Goal: Check status

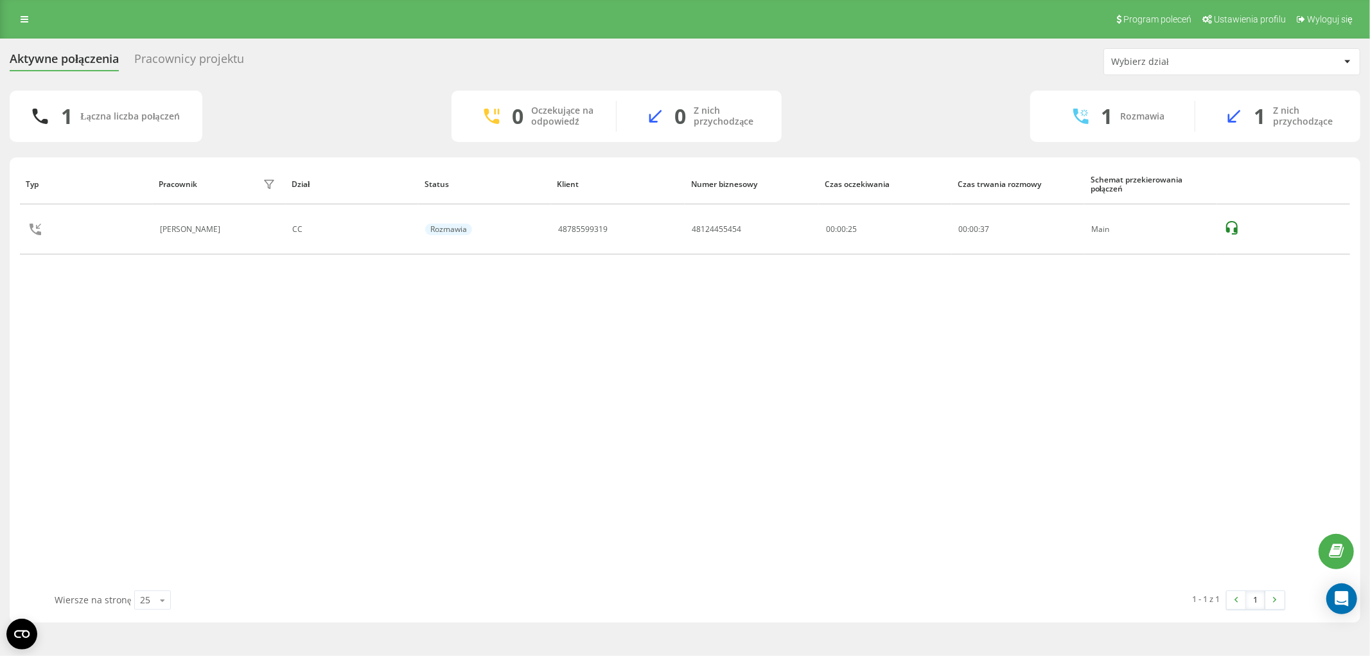
click at [907, 466] on div "Typ Pracownik filtra Dział Status Klient Numer biznesowy Czas oczekiwania Czas …" at bounding box center [685, 377] width 1331 height 427
click at [843, 536] on div "Typ Pracownik filtra Dział Status Klient Numer biznesowy Czas oczekiwania Czas …" at bounding box center [685, 377] width 1331 height 427
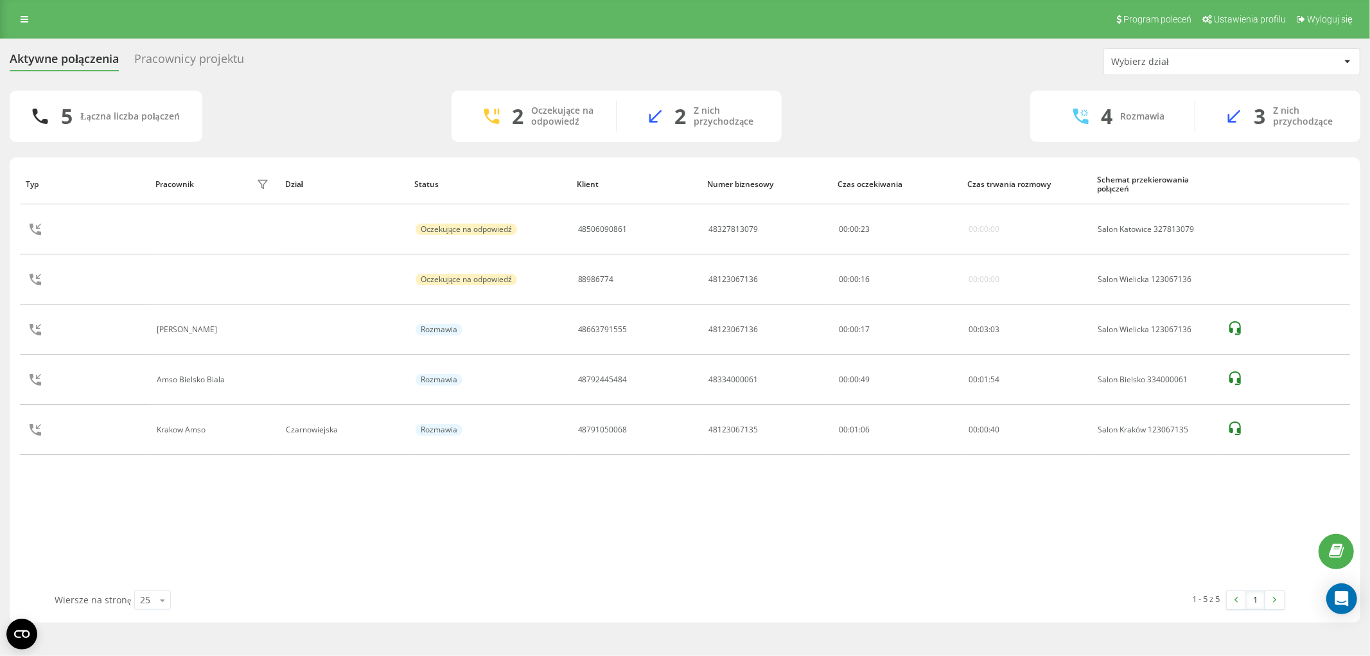
click at [864, 99] on div "5 Łączna liczba połączeń 2 Oczekujące na odpowiedź 2 Z nich przychodzące 4 Rozm…" at bounding box center [685, 116] width 1351 height 51
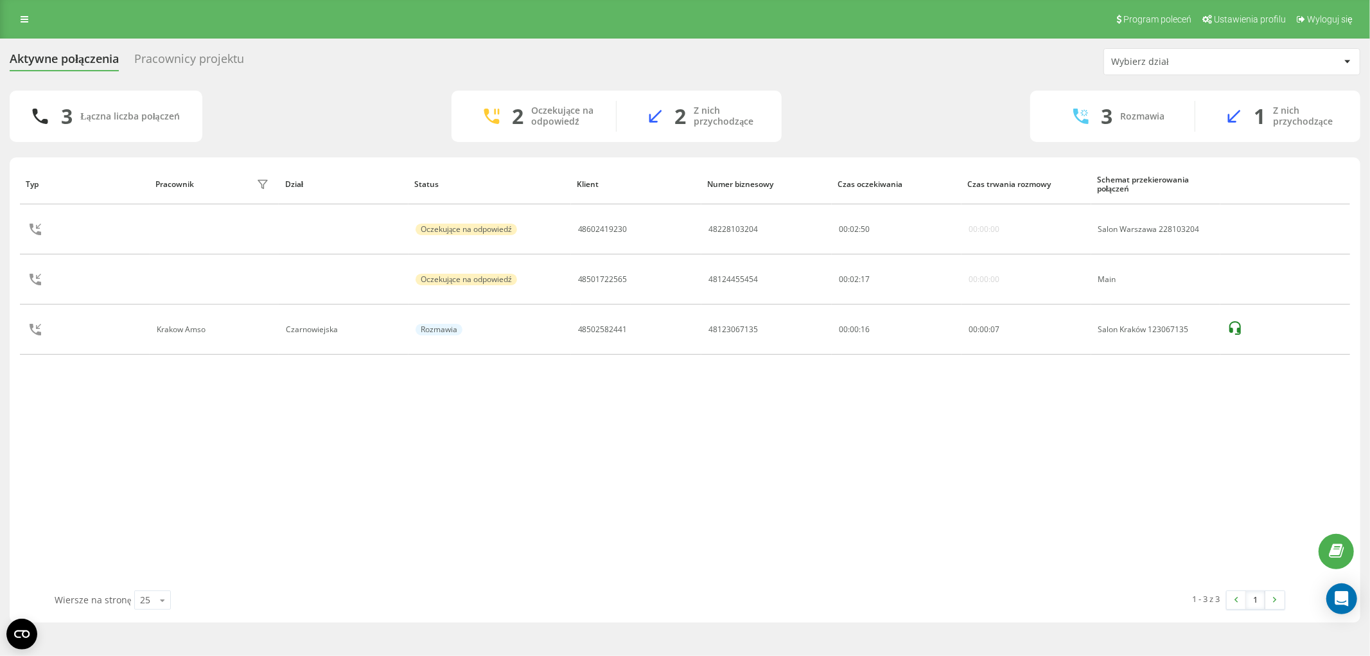
click at [756, 381] on div "Typ Pracownik filtra Dział Status Klient Numer biznesowy Czas oczekiwania Czas …" at bounding box center [685, 377] width 1331 height 427
click at [456, 390] on div "Typ Pracownik filtra Dział Status Klient Numer biznesowy Czas oczekiwania Czas …" at bounding box center [685, 377] width 1331 height 427
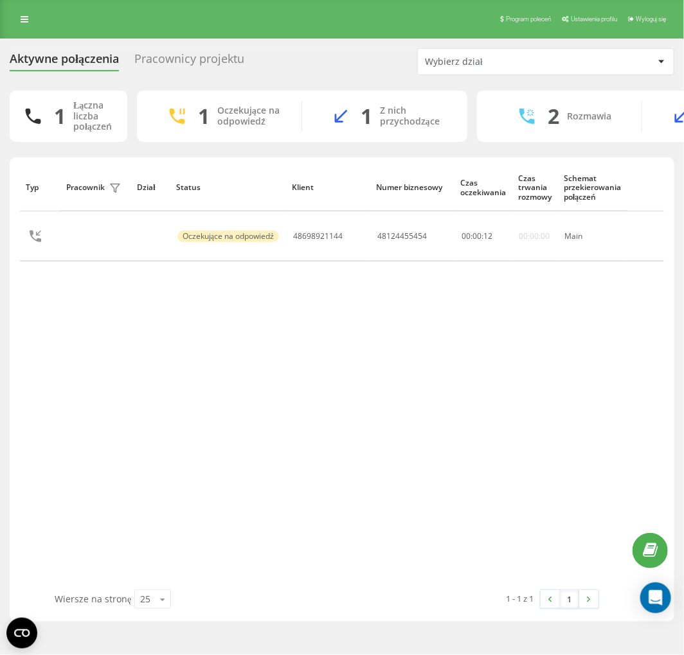
drag, startPoint x: 142, startPoint y: 288, endPoint x: 163, endPoint y: 266, distance: 30.0
click at [142, 288] on div "Typ Pracownik filtra Dział Status Klient Numer biznesowy Czas oczekiwania Czas …" at bounding box center [342, 377] width 644 height 426
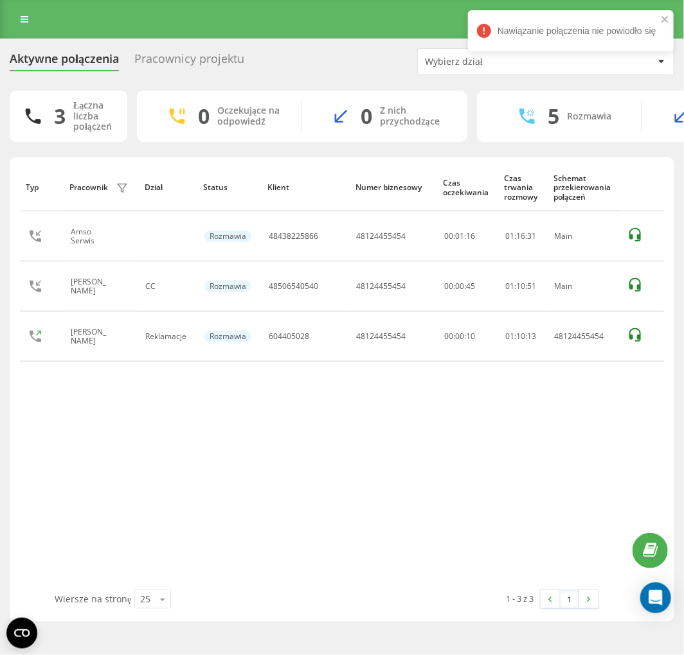
click at [368, 15] on div "Program poleceń Ustawienia profilu Wyloguj się" at bounding box center [342, 19] width 684 height 39
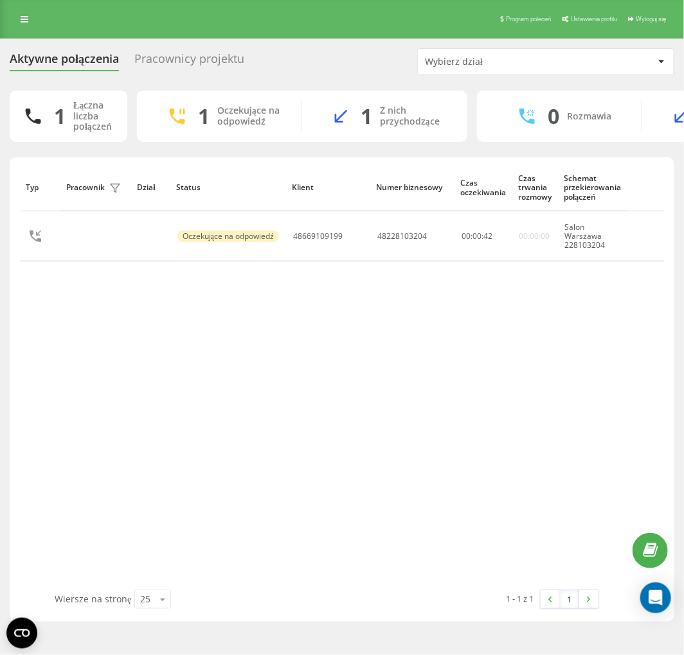
click at [626, 379] on div "Typ Pracownik filtra Dział Status Klient Numer biznesowy Czas oczekiwania Czas …" at bounding box center [342, 377] width 644 height 426
